Goal: Task Accomplishment & Management: Use online tool/utility

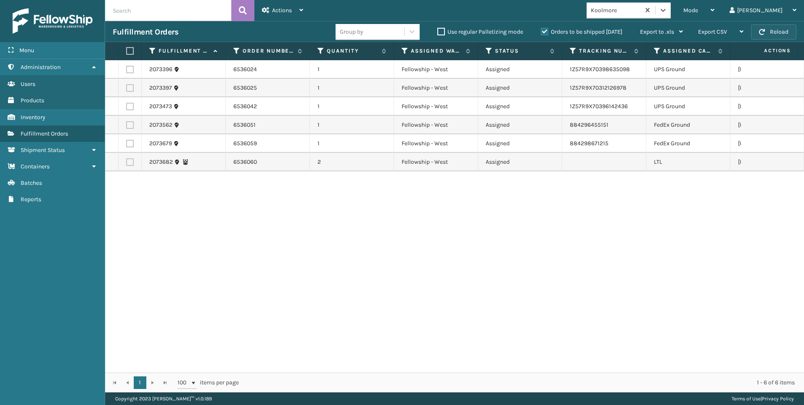
click at [765, 31] on button "Reload" at bounding box center [773, 31] width 45 height 15
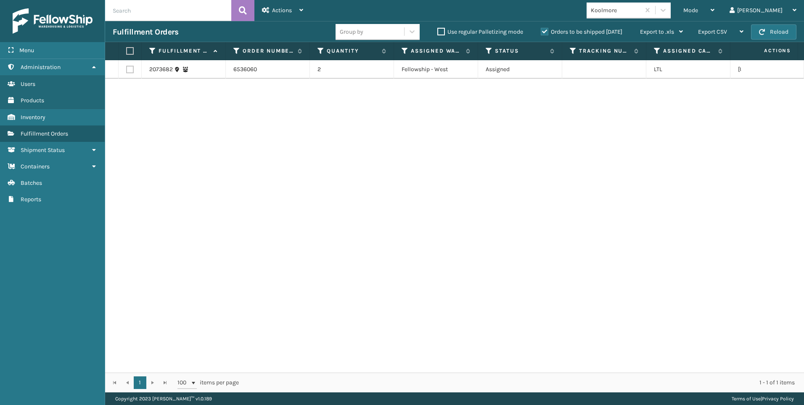
click at [641, 8] on div "Koolmore" at bounding box center [616, 10] width 50 height 9
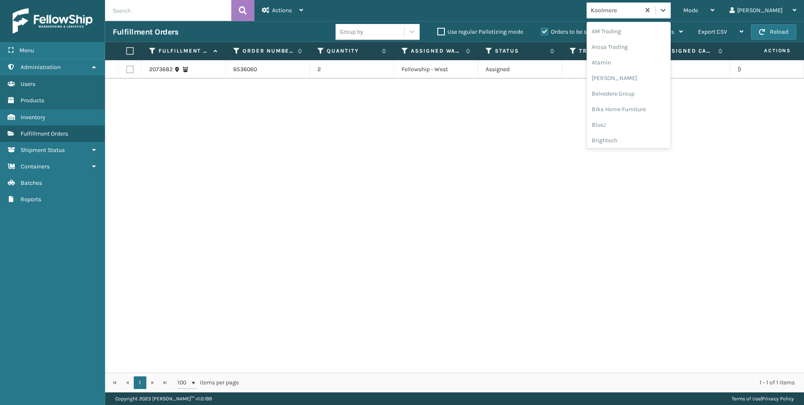
scroll to position [192, 0]
click at [649, 31] on div "Emson" at bounding box center [629, 27] width 84 height 16
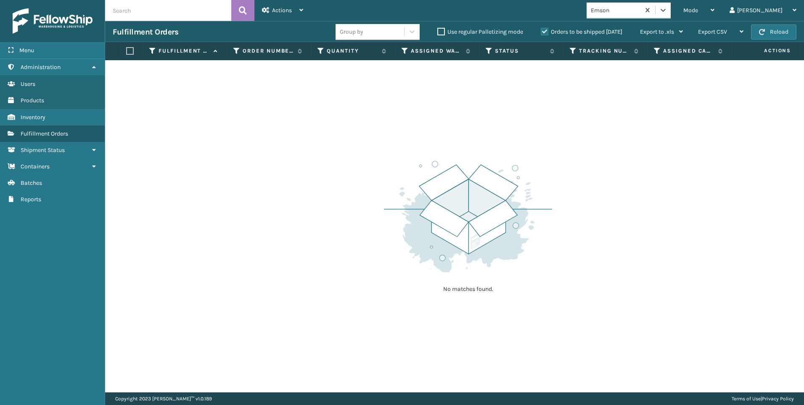
click at [640, 15] on div "Emson" at bounding box center [613, 10] width 53 height 14
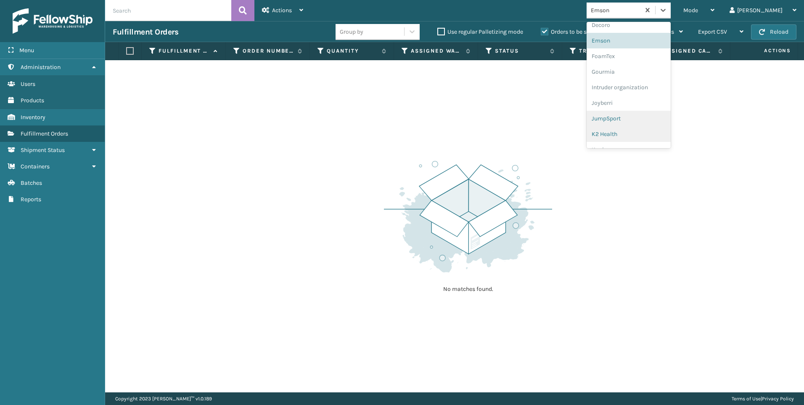
scroll to position [251, 0]
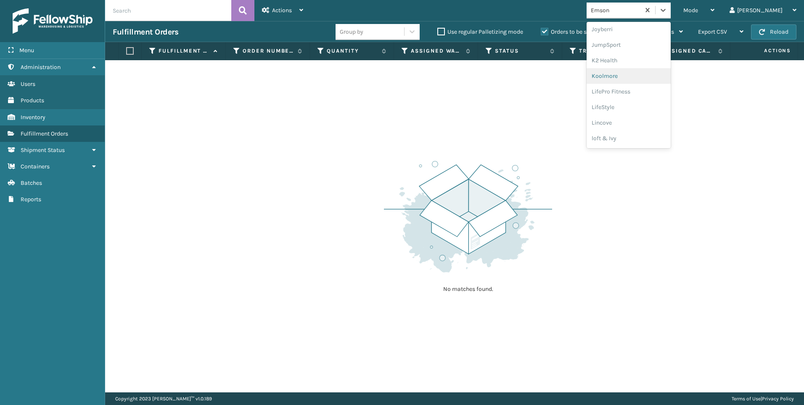
click at [654, 82] on div "Koolmore" at bounding box center [629, 76] width 84 height 16
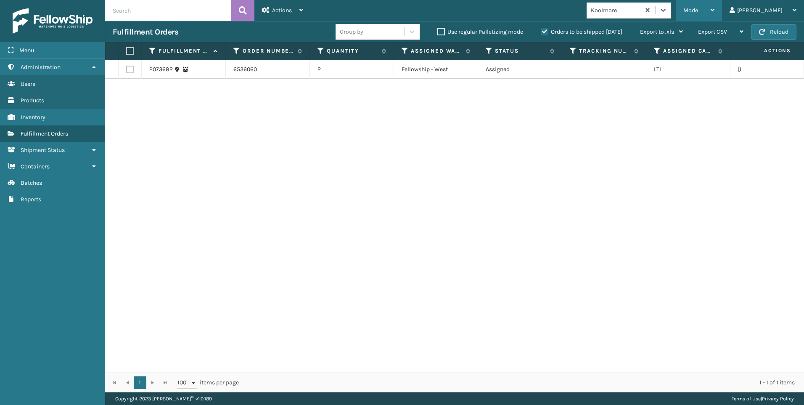
click at [715, 20] on div "Mode" at bounding box center [698, 10] width 31 height 21
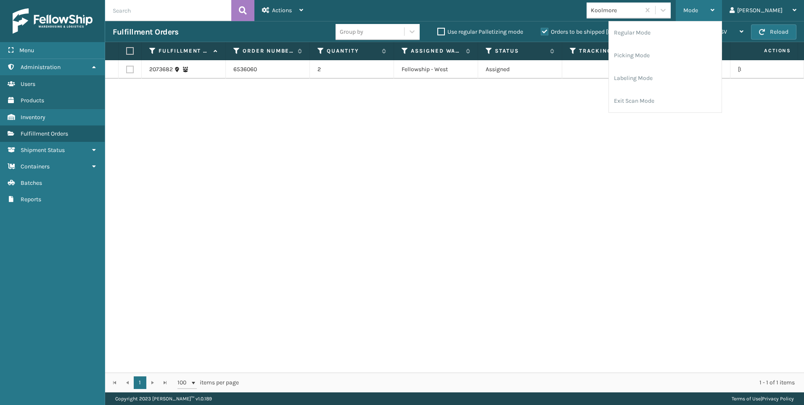
click at [715, 15] on div "Mode" at bounding box center [698, 10] width 31 height 21
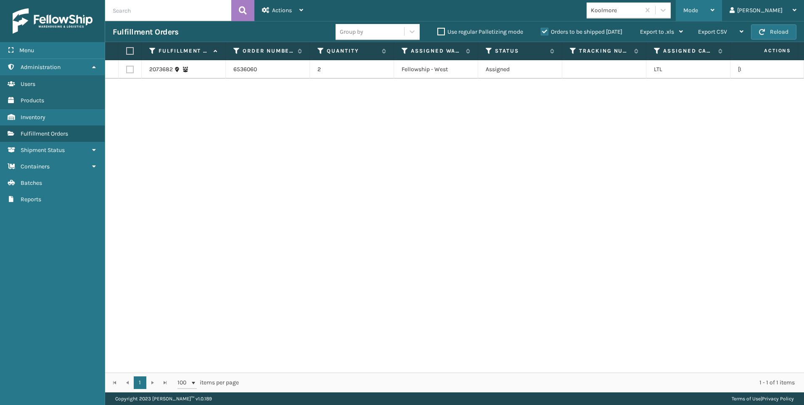
click at [698, 13] on span "Mode" at bounding box center [690, 10] width 15 height 7
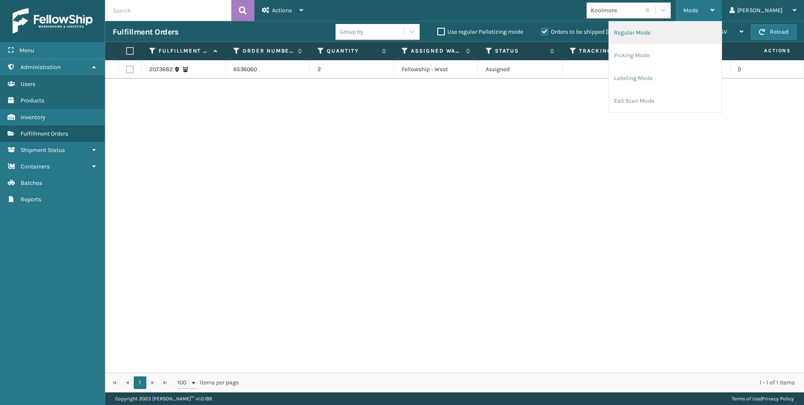
click at [702, 30] on li "Regular Mode" at bounding box center [665, 32] width 113 height 23
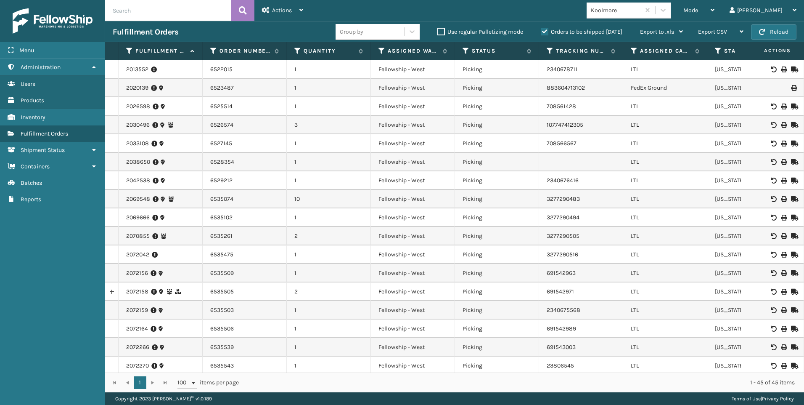
click at [127, 13] on input "text" at bounding box center [168, 10] width 126 height 21
paste input "2072807"
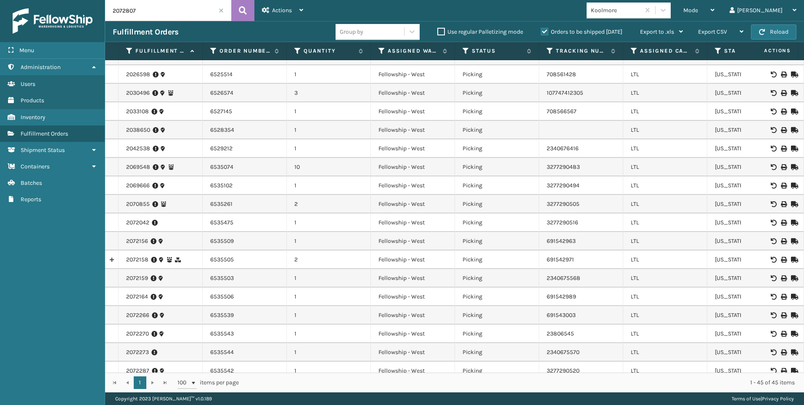
scroll to position [84, 0]
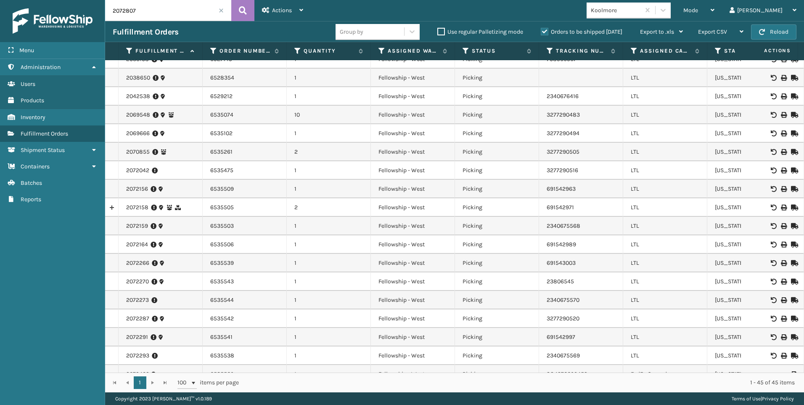
click at [230, 19] on input "2072807" at bounding box center [168, 10] width 126 height 21
type input "2072807"
click at [235, 16] on button at bounding box center [242, 10] width 23 height 21
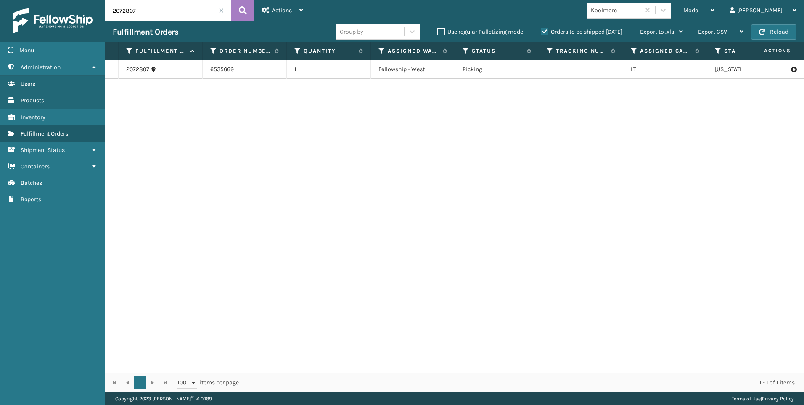
click at [791, 70] on icon at bounding box center [793, 69] width 5 height 8
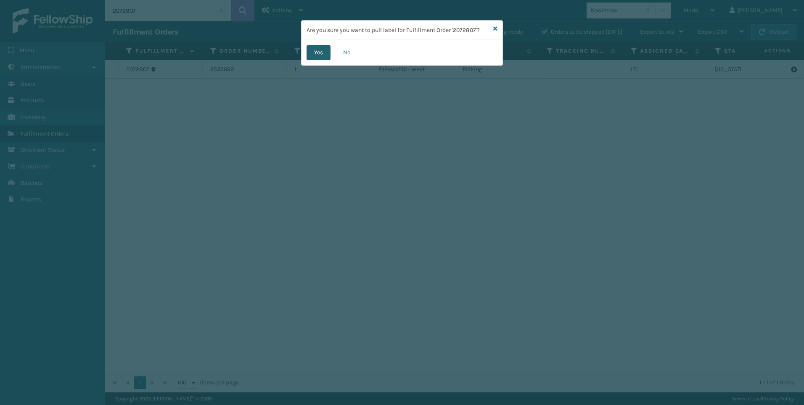
click at [312, 50] on button "Yes" at bounding box center [319, 52] width 24 height 15
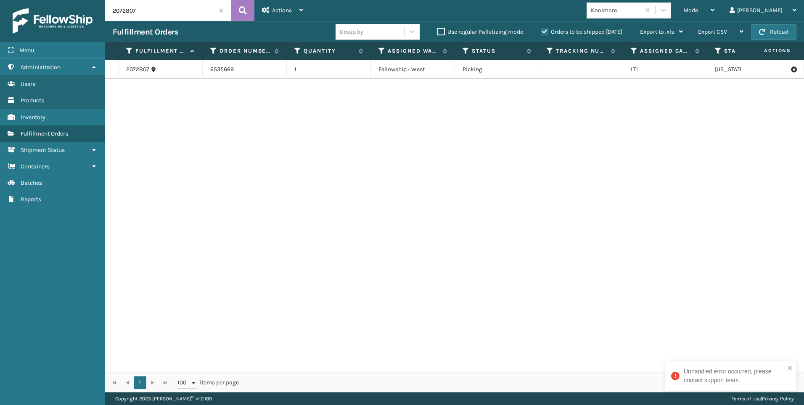
click at [359, 101] on div "2072807 6535669 1 Fellowship - West Picking LTL [US_STATE]" at bounding box center [454, 216] width 699 height 312
click at [138, 66] on link "2072807" at bounding box center [137, 69] width 23 height 8
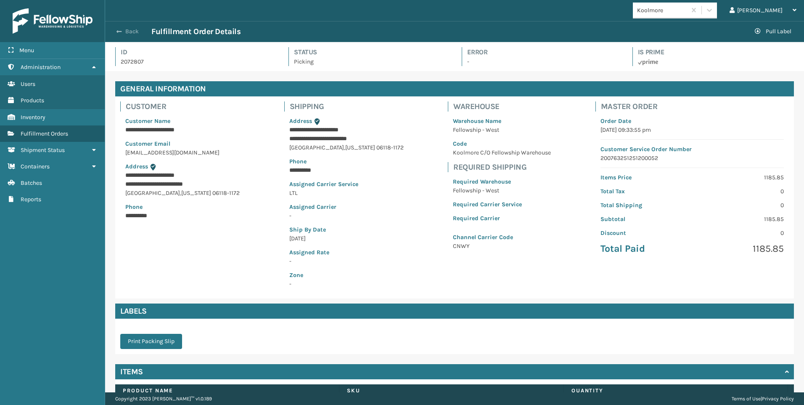
click at [124, 32] on button "Back" at bounding box center [132, 32] width 39 height 8
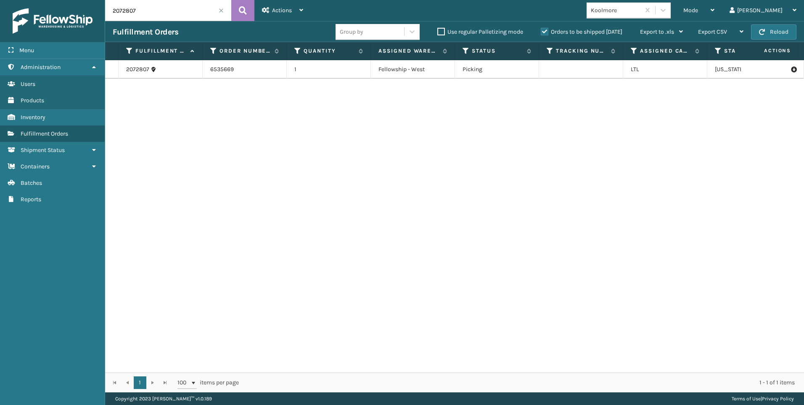
click at [641, 12] on div "Koolmore" at bounding box center [616, 10] width 50 height 9
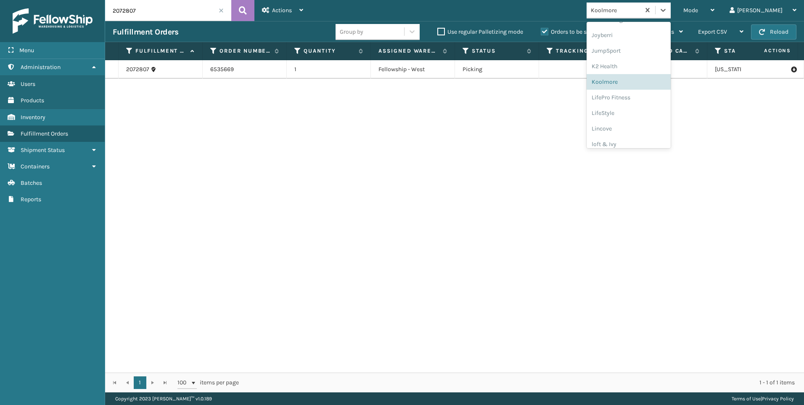
scroll to position [252, 0]
click at [454, 114] on div "2072807 6535669 1 Fellowship - West Picking LTL [US_STATE]" at bounding box center [454, 216] width 699 height 312
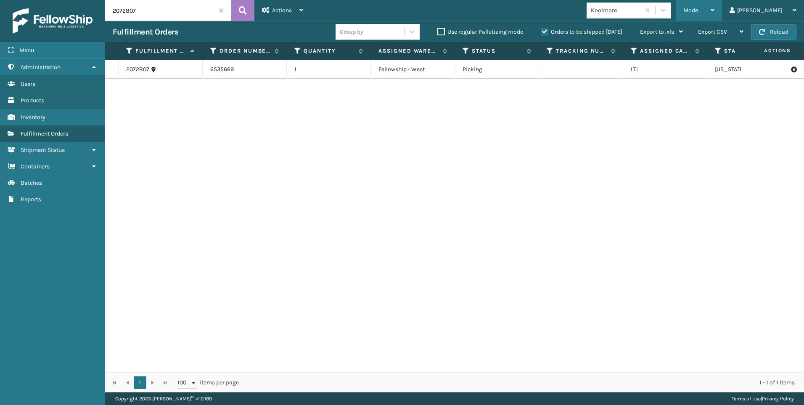
click at [698, 11] on span "Mode" at bounding box center [690, 10] width 15 height 7
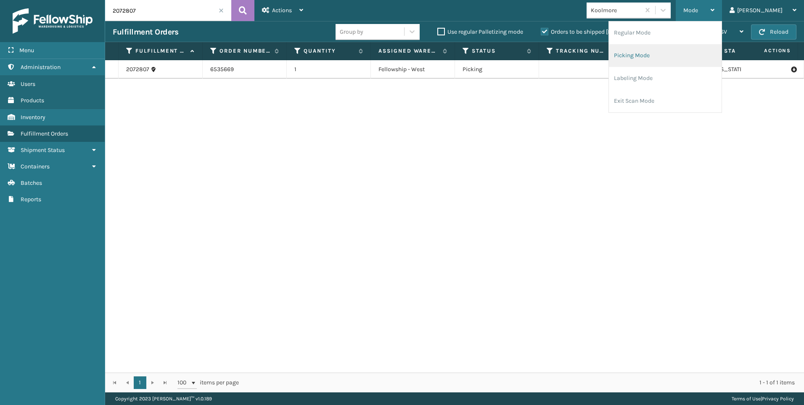
click at [696, 48] on li "Picking Mode" at bounding box center [665, 55] width 113 height 23
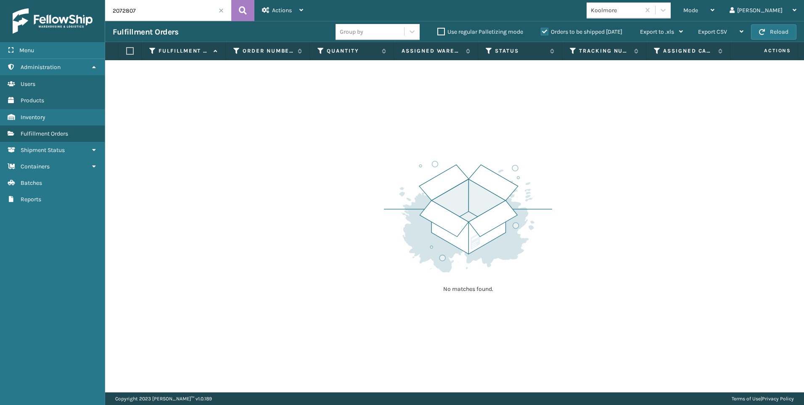
click at [224, 9] on input "2072807" at bounding box center [168, 10] width 126 height 21
click at [223, 9] on div "2072807" at bounding box center [168, 10] width 126 height 21
click at [220, 8] on span at bounding box center [221, 10] width 5 height 5
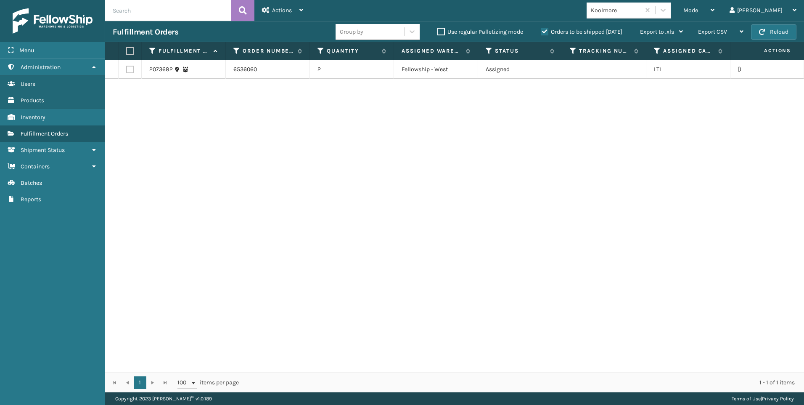
click at [572, 30] on label "Orders to be shipped [DATE]" at bounding box center [582, 31] width 82 height 7
click at [541, 30] on input "Orders to be shipped [DATE]" at bounding box center [541, 29] width 0 height 5
click at [698, 7] on span "Mode" at bounding box center [690, 10] width 15 height 7
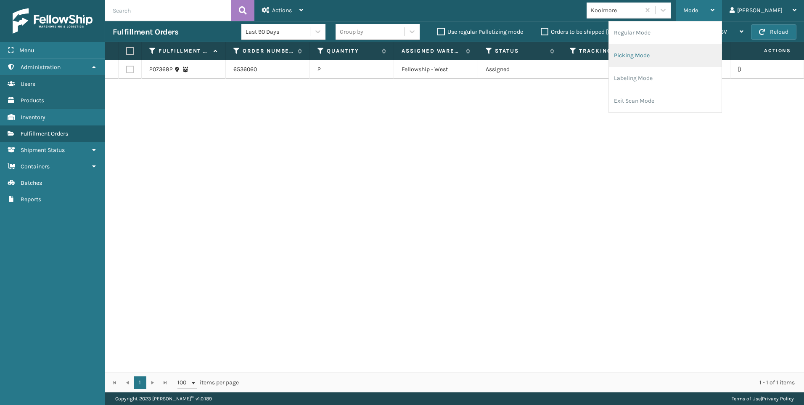
click at [685, 49] on li "Picking Mode" at bounding box center [665, 55] width 113 height 23
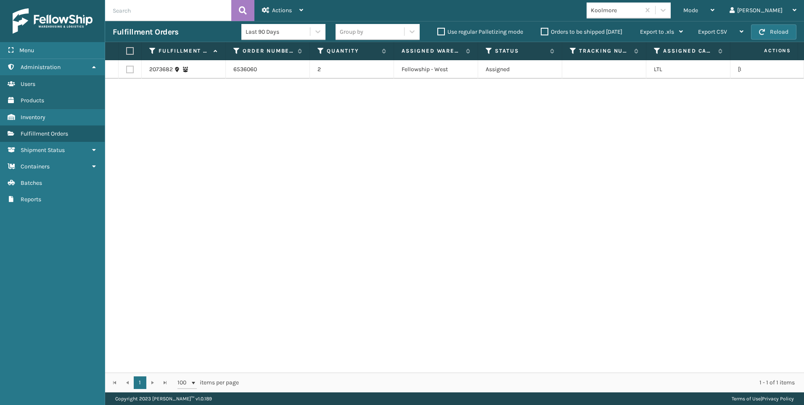
drag, startPoint x: 133, startPoint y: 69, endPoint x: 136, endPoint y: 65, distance: 4.9
click at [133, 69] on label at bounding box center [130, 70] width 8 height 8
click at [127, 69] on input "checkbox" at bounding box center [126, 68] width 0 height 5
checkbox input "true"
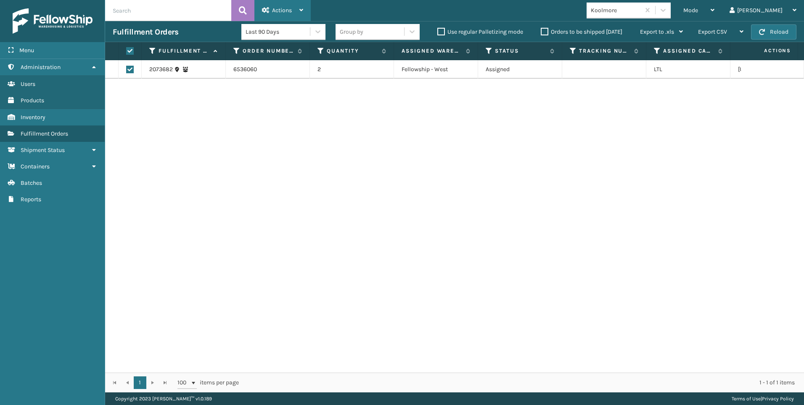
click at [289, 10] on span "Actions" at bounding box center [282, 10] width 20 height 7
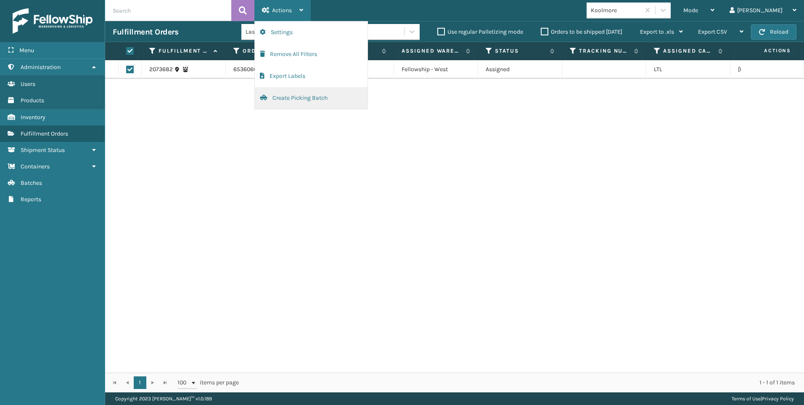
click at [315, 95] on button "Create Picking Batch" at bounding box center [311, 98] width 113 height 22
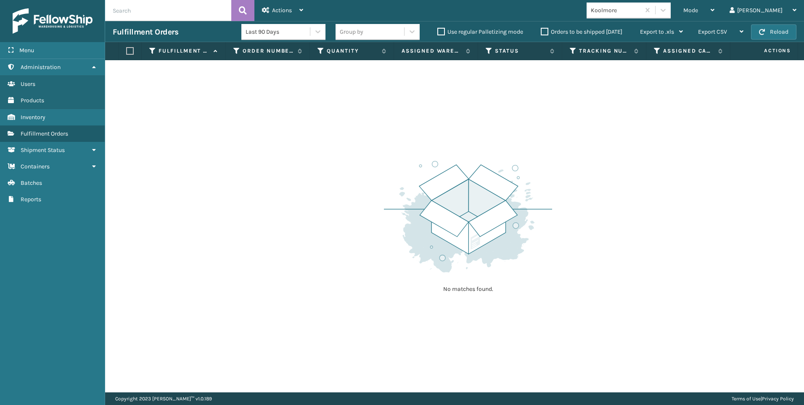
click at [641, 11] on div "Koolmore" at bounding box center [616, 10] width 50 height 9
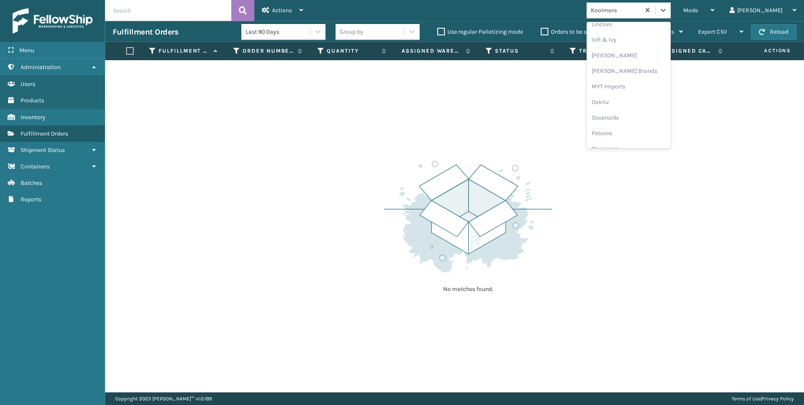
scroll to position [422, 0]
click at [660, 124] on div "SleepGeekz" at bounding box center [629, 123] width 84 height 16
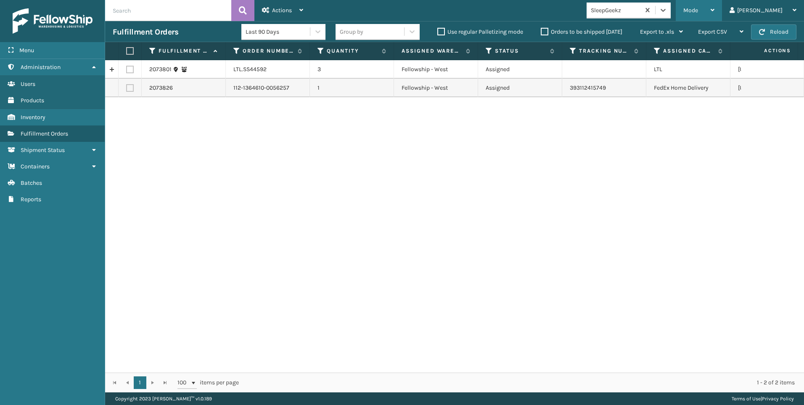
click at [715, 15] on div "Mode" at bounding box center [698, 10] width 31 height 21
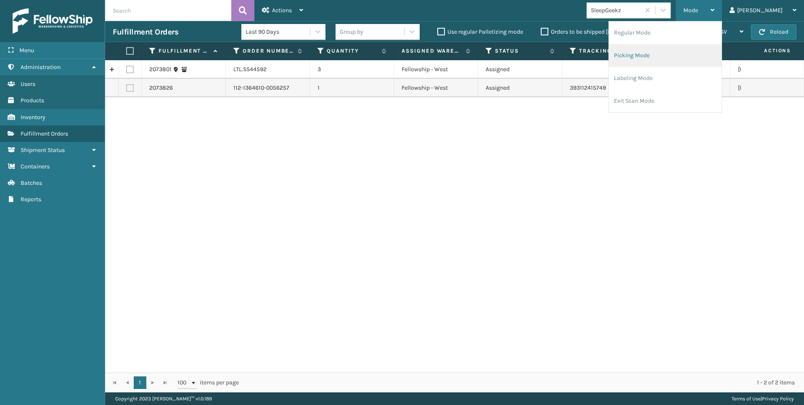
click at [717, 49] on li "Picking Mode" at bounding box center [665, 55] width 113 height 23
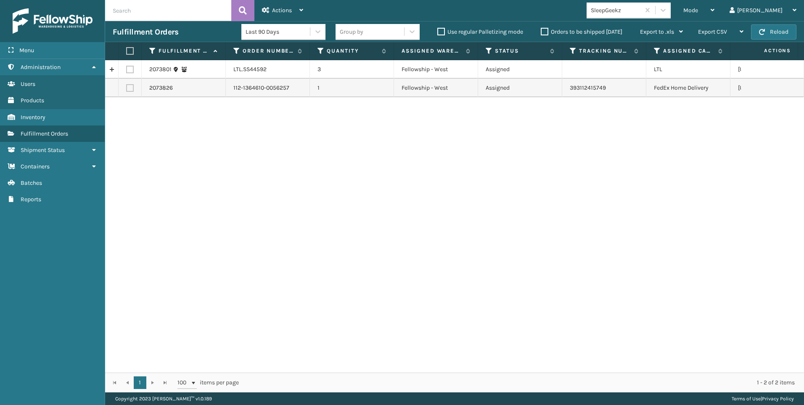
click at [134, 69] on td at bounding box center [130, 69] width 23 height 19
click at [132, 74] on td at bounding box center [130, 69] width 23 height 19
click at [132, 68] on label at bounding box center [130, 70] width 8 height 8
click at [127, 68] on input "checkbox" at bounding box center [126, 68] width 0 height 5
checkbox input "true"
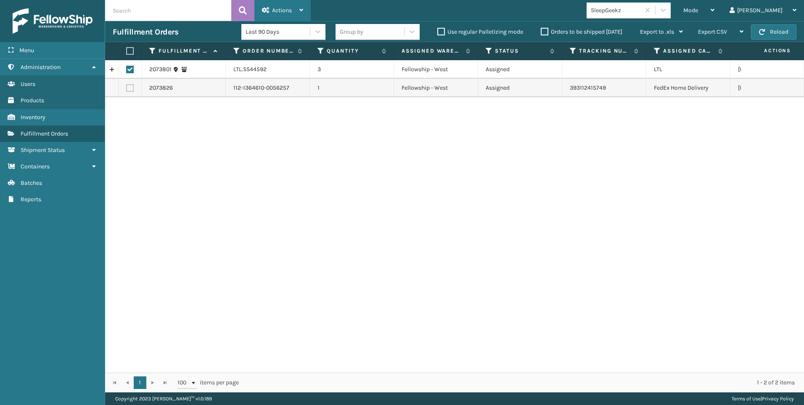
click at [291, 2] on div "Actions" at bounding box center [282, 10] width 41 height 21
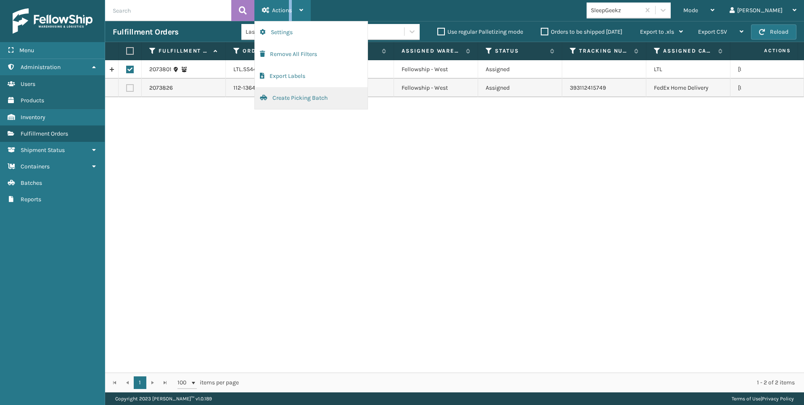
click at [294, 95] on button "Create Picking Batch" at bounding box center [311, 98] width 113 height 22
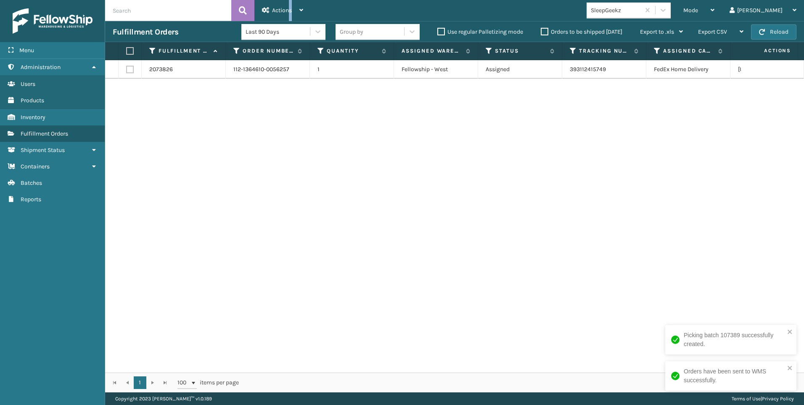
drag, startPoint x: 669, startPoint y: 11, endPoint x: 674, endPoint y: 21, distance: 10.7
click at [641, 11] on div "SleepGeekz" at bounding box center [616, 10] width 50 height 9
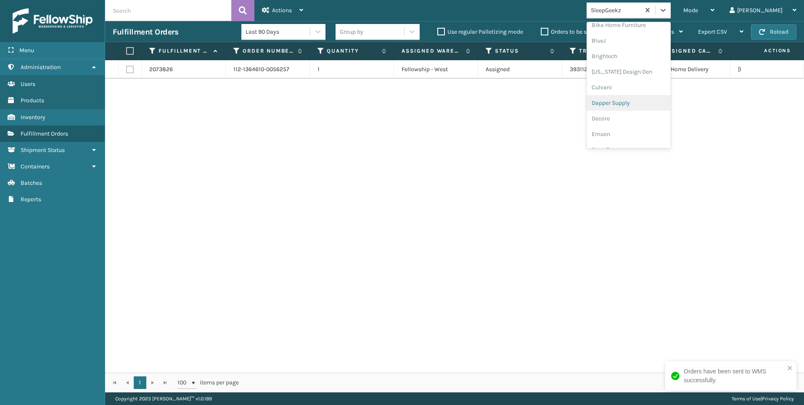
scroll to position [210, 0]
click at [657, 117] on div "Koolmore" at bounding box center [629, 117] width 84 height 16
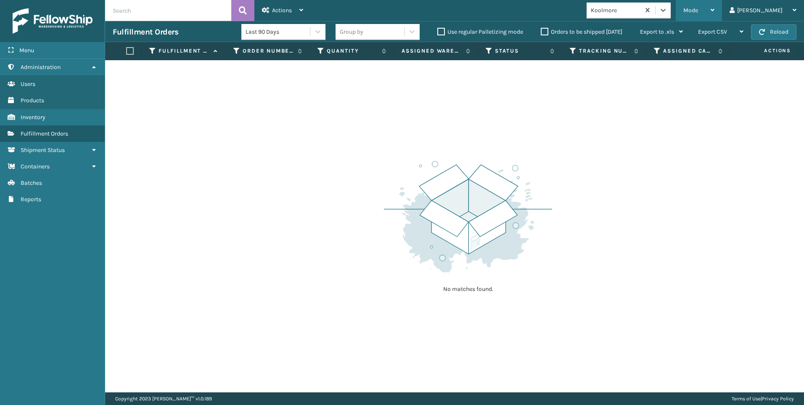
click at [698, 8] on span "Mode" at bounding box center [690, 10] width 15 height 7
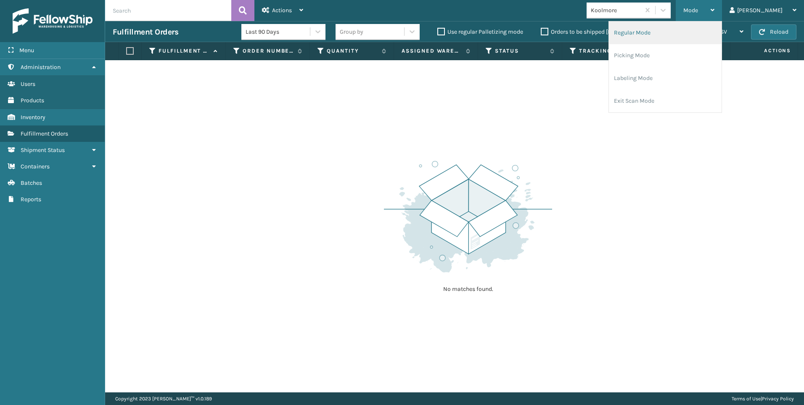
click at [685, 34] on li "Regular Mode" at bounding box center [665, 32] width 113 height 23
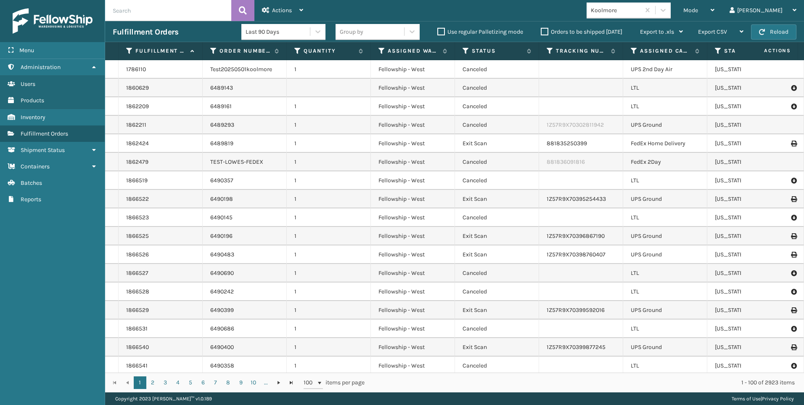
click at [199, 7] on input "text" at bounding box center [168, 10] width 126 height 21
paste input "2073682"
type input "2073682"
click at [244, 13] on icon at bounding box center [243, 10] width 8 height 13
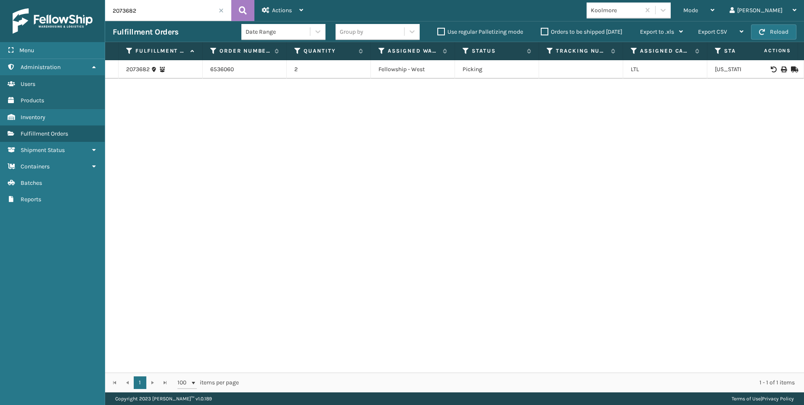
click at [776, 74] on td at bounding box center [772, 69] width 63 height 19
click at [781, 68] on icon at bounding box center [783, 69] width 5 height 6
click at [220, 8] on span at bounding box center [221, 10] width 5 height 5
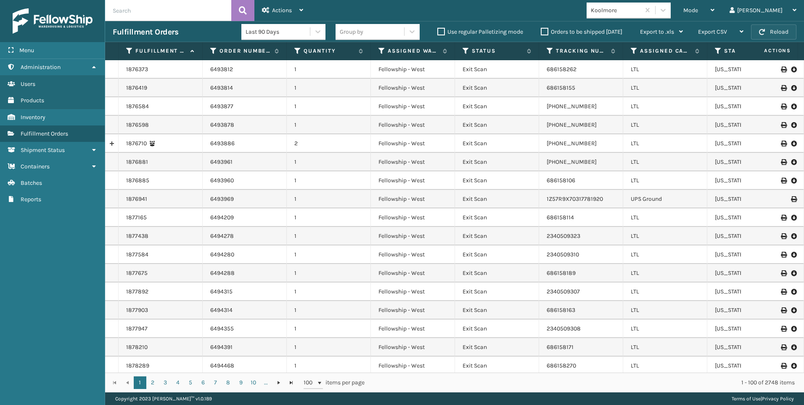
click at [764, 33] on span "button" at bounding box center [762, 32] width 6 height 6
click at [715, 11] on div "Mode" at bounding box center [698, 10] width 31 height 21
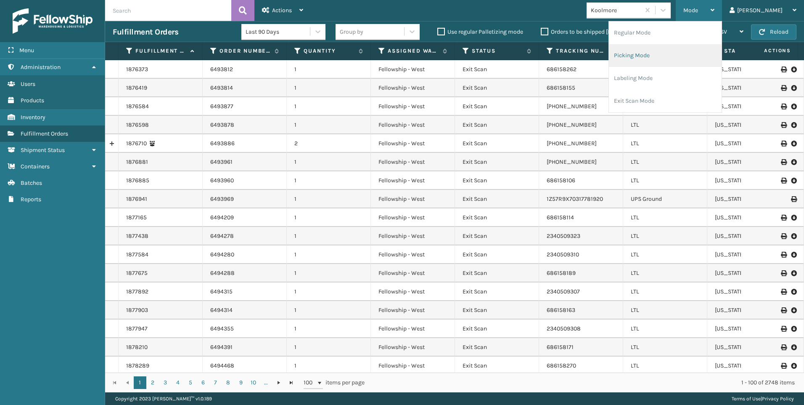
click at [692, 54] on li "Picking Mode" at bounding box center [665, 55] width 113 height 23
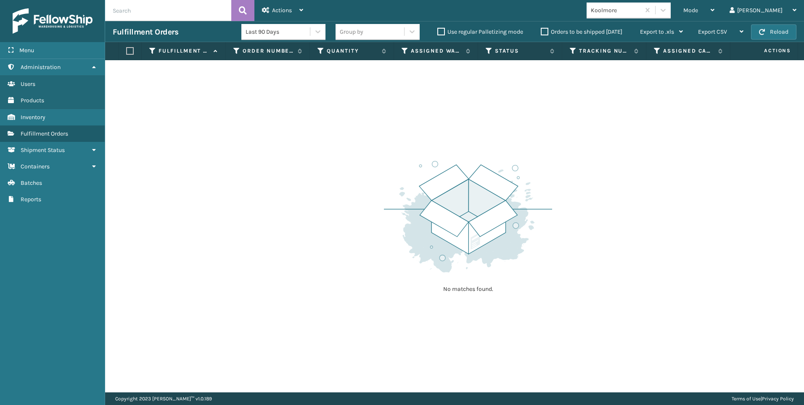
click at [628, 140] on div "No matches found." at bounding box center [454, 226] width 699 height 332
click at [715, 8] on div "Mode" at bounding box center [698, 10] width 31 height 21
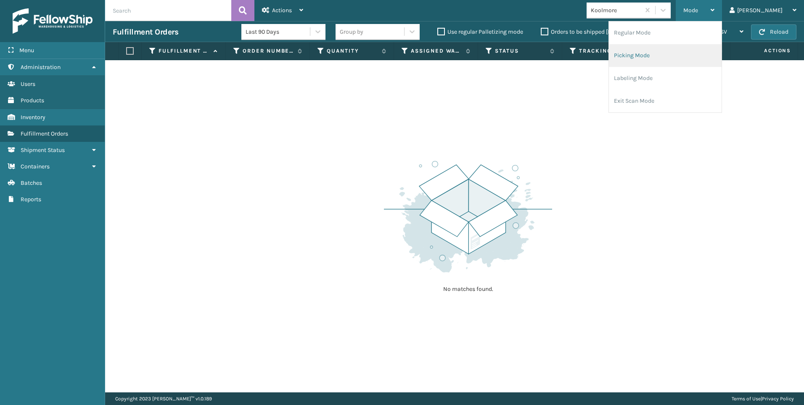
click at [672, 50] on li "Picking Mode" at bounding box center [665, 55] width 113 height 23
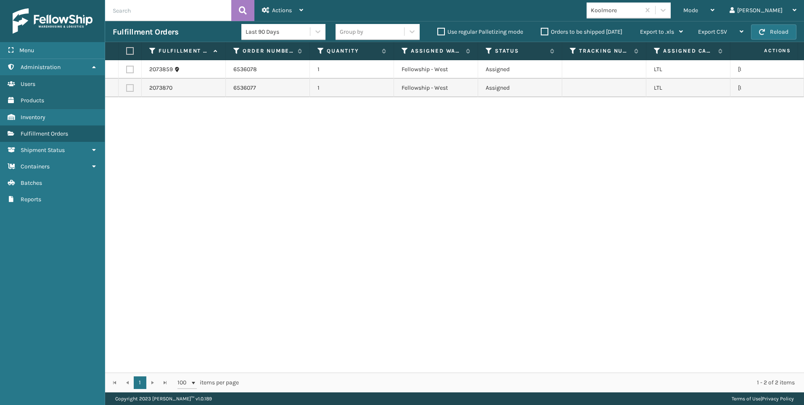
click at [131, 51] on label at bounding box center [128, 51] width 5 height 8
click at [127, 51] on input "checkbox" at bounding box center [126, 50] width 0 height 5
checkbox input "true"
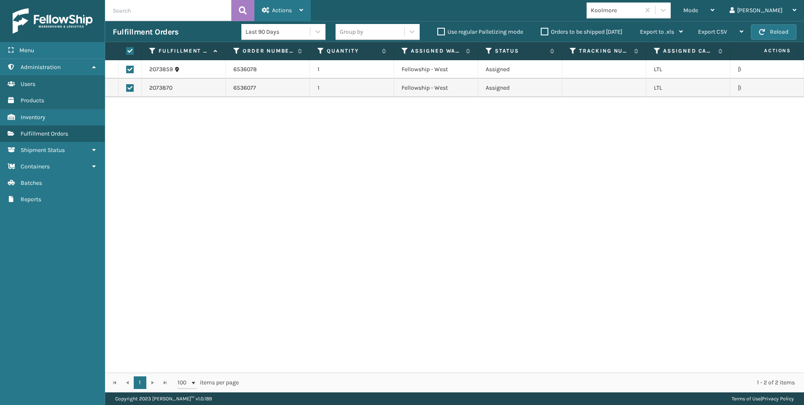
click at [281, 18] on div "Actions" at bounding box center [282, 10] width 41 height 21
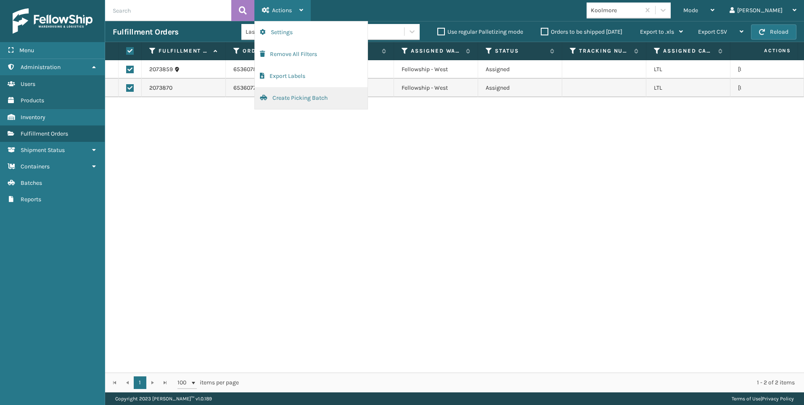
click at [299, 96] on button "Create Picking Batch" at bounding box center [311, 98] width 113 height 22
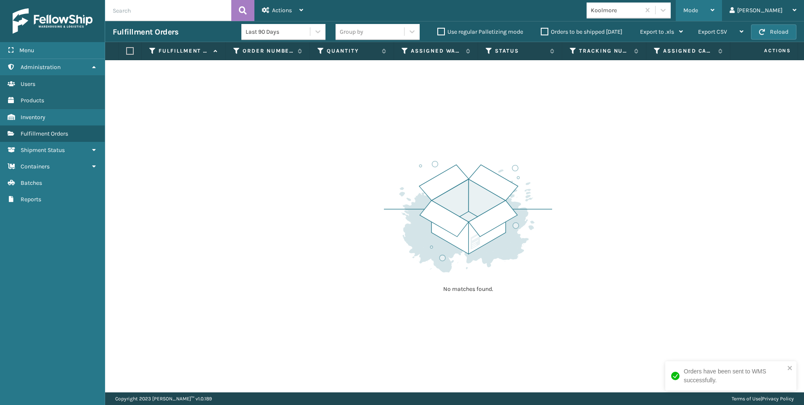
click at [722, 15] on div "Mode Regular Mode Picking Mode Labeling Mode Exit Scan Mode" at bounding box center [699, 10] width 46 height 21
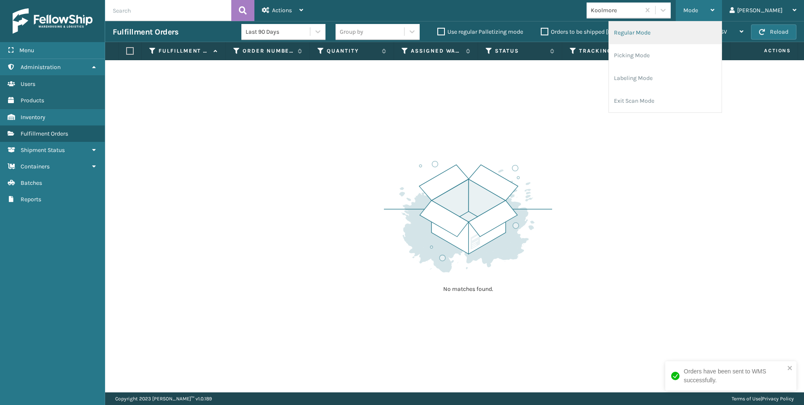
click at [699, 39] on li "Regular Mode" at bounding box center [665, 32] width 113 height 23
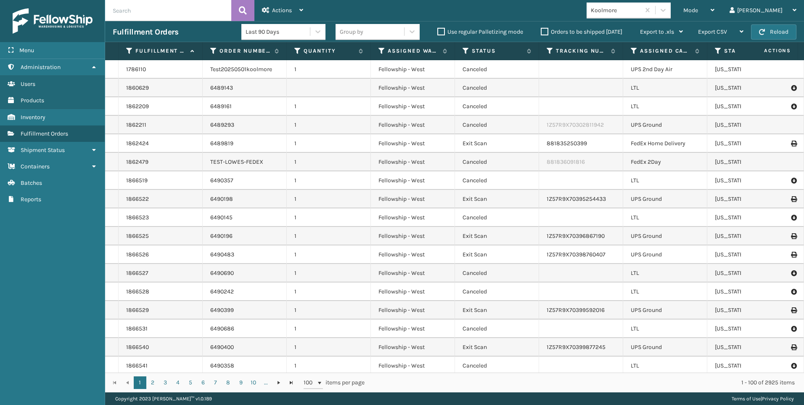
drag, startPoint x: 157, startPoint y: 9, endPoint x: 150, endPoint y: 12, distance: 8.1
click at [157, 9] on input "text" at bounding box center [168, 10] width 126 height 21
paste input "2073859"
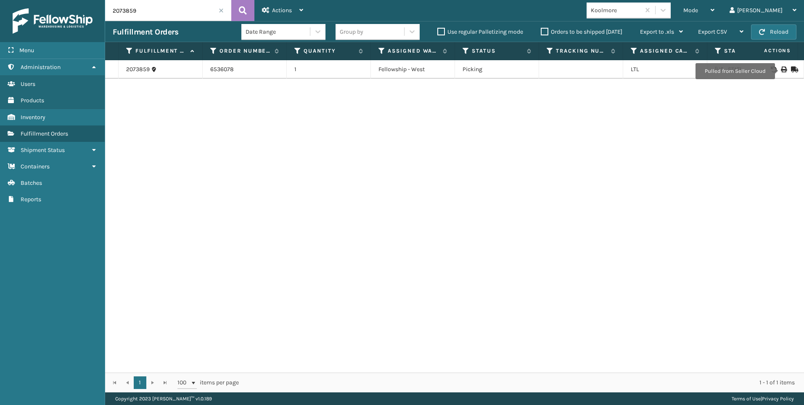
click at [781, 71] on icon at bounding box center [783, 69] width 5 height 6
drag, startPoint x: 177, startPoint y: 13, endPoint x: 10, endPoint y: 9, distance: 167.0
click at [21, 0] on div "Menu Administration Users Products Inventory Fulfillment Orders Shipment Status…" at bounding box center [402, 0] width 804 height 0
paste input "70"
type input "2073870"
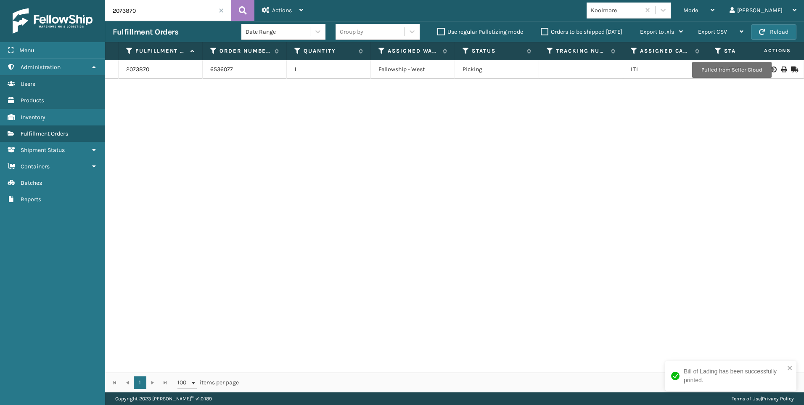
click at [781, 69] on icon at bounding box center [783, 69] width 5 height 6
click at [222, 8] on span at bounding box center [221, 10] width 5 height 5
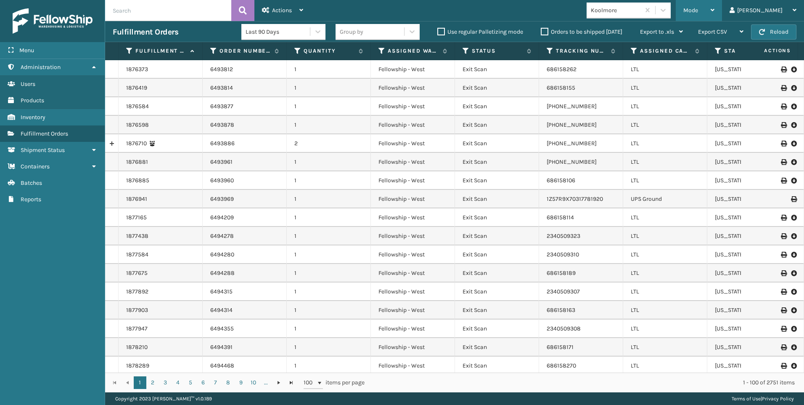
click at [715, 13] on div "Mode" at bounding box center [698, 10] width 31 height 21
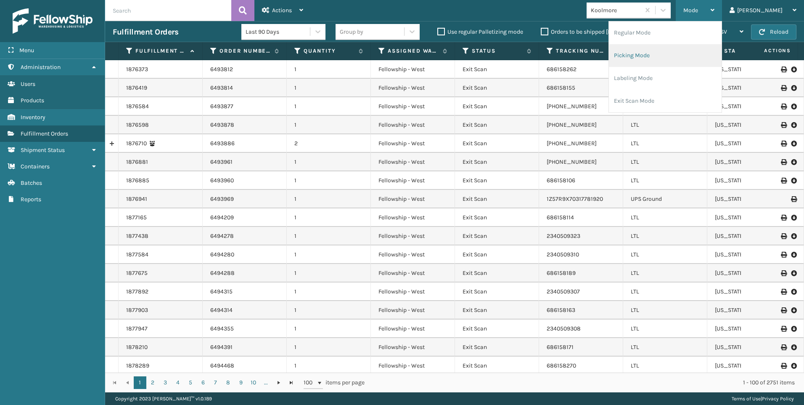
click at [690, 60] on li "Picking Mode" at bounding box center [665, 55] width 113 height 23
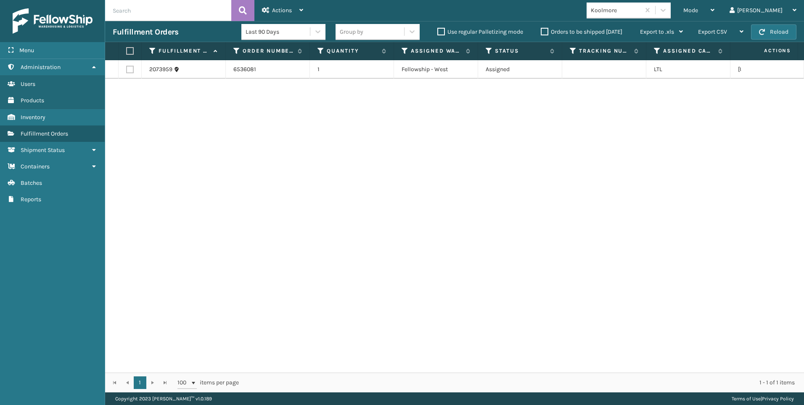
click at [641, 9] on div "Koolmore" at bounding box center [616, 10] width 50 height 9
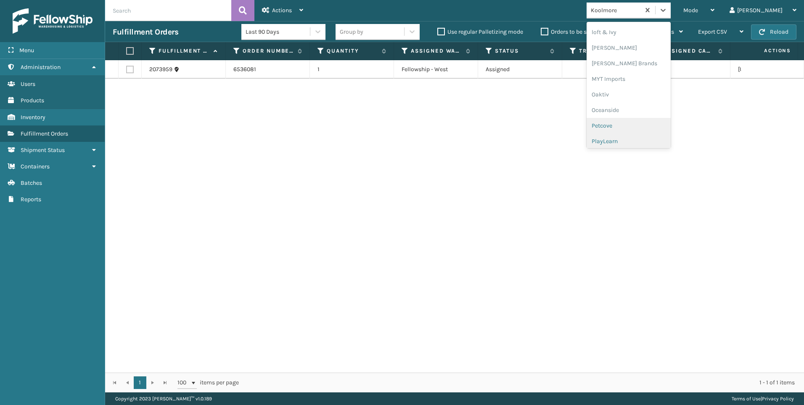
scroll to position [422, 0]
click at [656, 122] on div "SleepGeekz" at bounding box center [629, 123] width 84 height 16
